Goal: Task Accomplishment & Management: Use online tool/utility

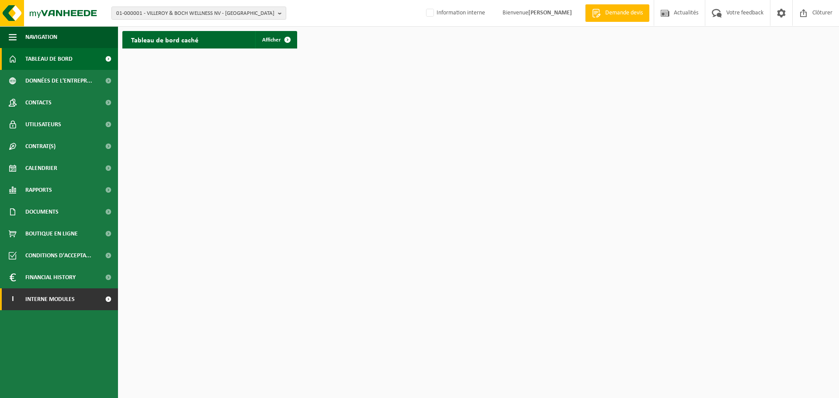
click at [108, 299] on span at bounding box center [108, 300] width 20 height 22
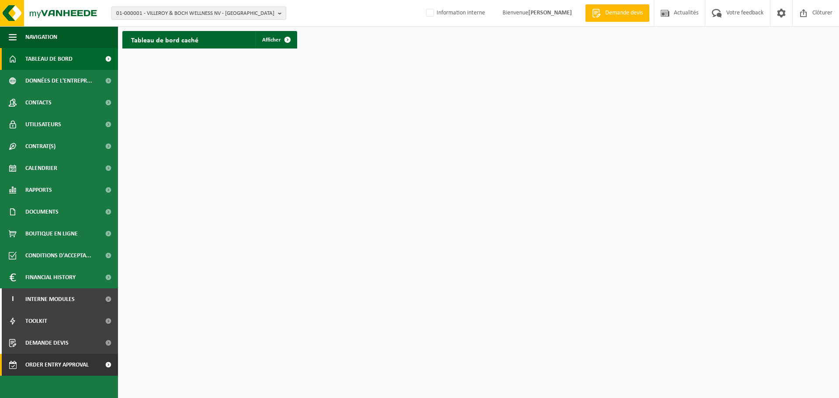
click at [70, 365] on span "Order entry approval" at bounding box center [56, 365] width 63 height 22
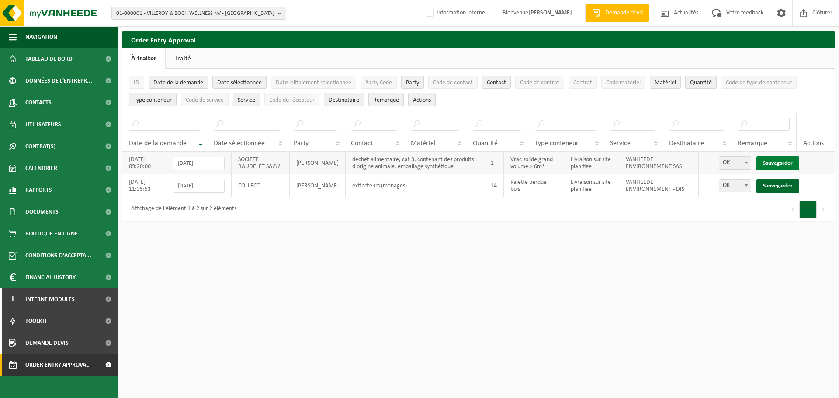
click at [778, 160] on link "Sauvegarder" at bounding box center [778, 163] width 43 height 14
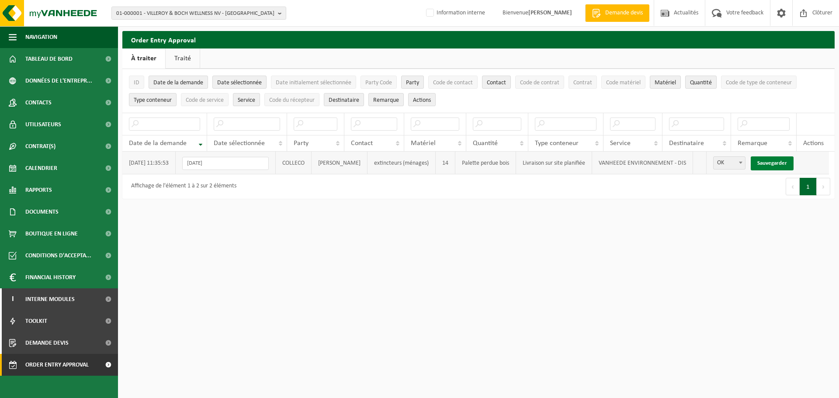
click at [780, 160] on link "Sauvegarder" at bounding box center [772, 163] width 43 height 14
